Goal: Obtain resource: Obtain resource

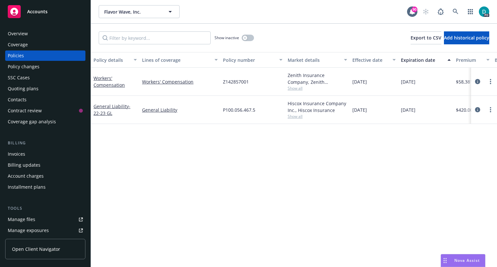
click at [20, 53] on div "Policies" at bounding box center [16, 55] width 16 height 10
click at [114, 106] on link "General Liability - 22-23 GL" at bounding box center [111, 109] width 37 height 13
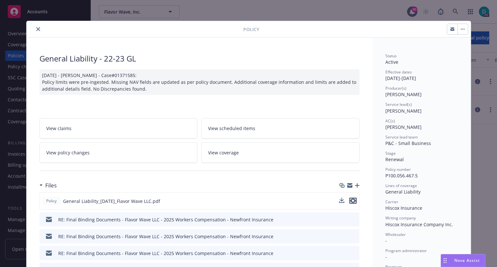
click at [351, 200] on icon "preview file" at bounding box center [353, 200] width 6 height 5
